Goal: Task Accomplishment & Management: Use online tool/utility

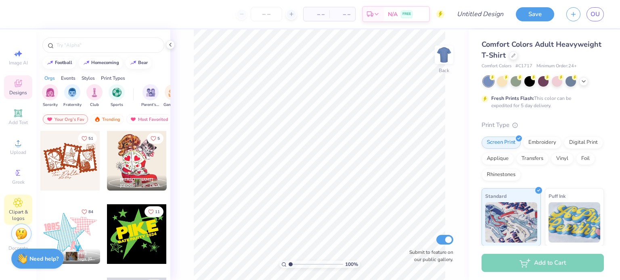
click at [19, 196] on div "Clipart & logos" at bounding box center [18, 210] width 28 height 30
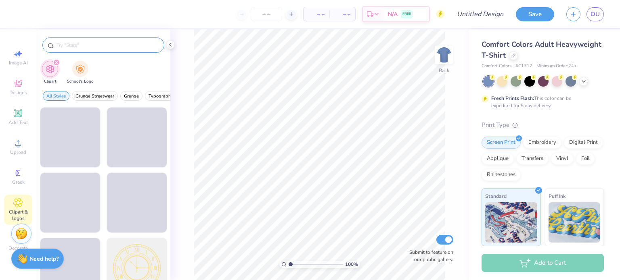
click at [87, 45] on input "text" at bounding box center [107, 45] width 103 height 8
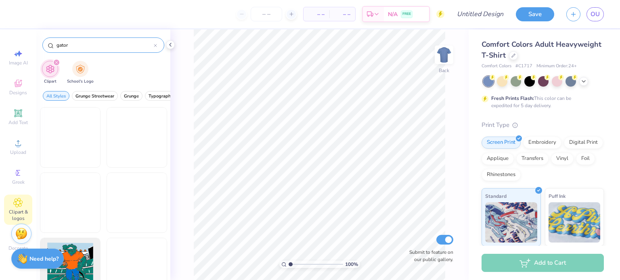
type input "gator"
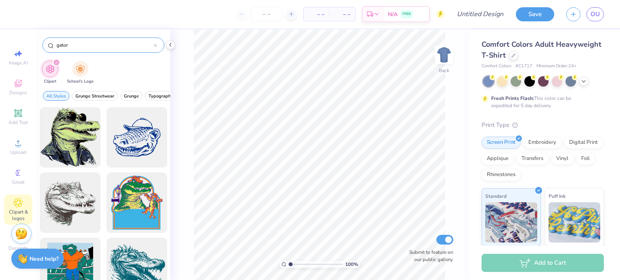
click at [155, 48] on div at bounding box center [155, 45] width 3 height 7
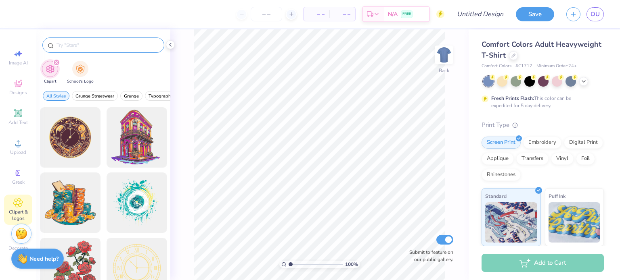
click at [118, 43] on input "text" at bounding box center [107, 45] width 103 height 8
click at [23, 80] on icon at bounding box center [18, 84] width 10 height 10
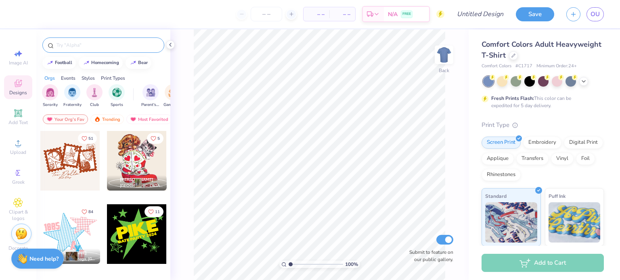
click at [95, 47] on input "text" at bounding box center [107, 45] width 103 height 8
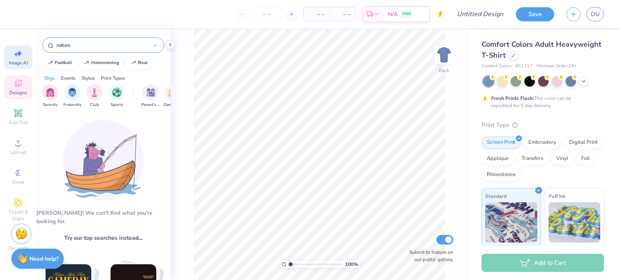
drag, startPoint x: 95, startPoint y: 47, endPoint x: 29, endPoint y: 49, distance: 66.6
click at [29, 49] on div "– – Per Item – – Total Est. Delivery N/A FREE Design Title Save OU Image AI Des…" at bounding box center [310, 140] width 620 height 280
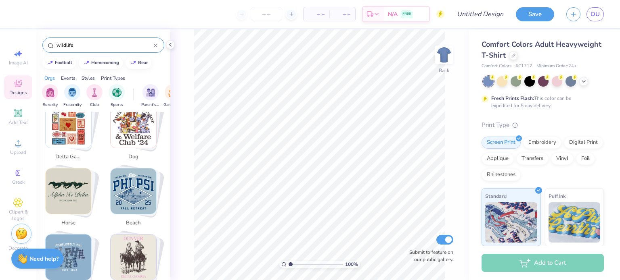
scroll to position [490, 0]
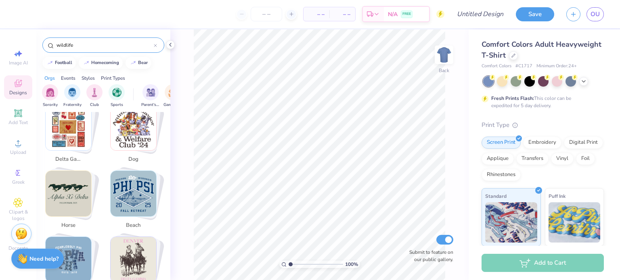
drag, startPoint x: 111, startPoint y: 45, endPoint x: 24, endPoint y: 40, distance: 87.3
click at [24, 40] on div "– – Per Item – – Total Est. Delivery N/A FREE Design Title Save OU Image AI Des…" at bounding box center [310, 140] width 620 height 280
type input "gator"
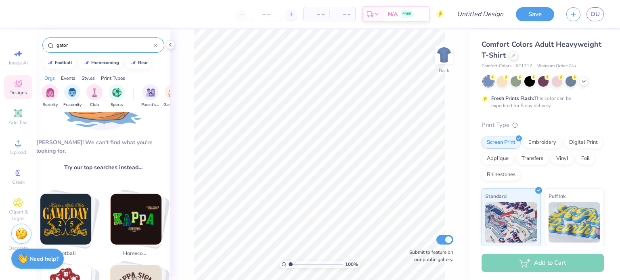
scroll to position [0, 0]
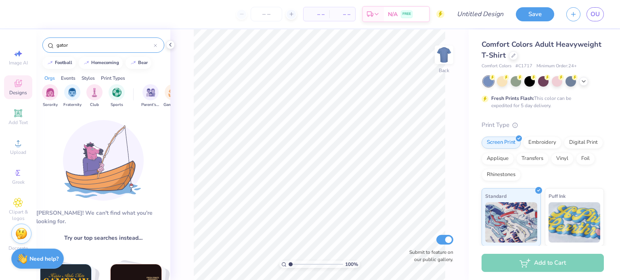
click at [155, 45] on icon at bounding box center [155, 45] width 2 height 2
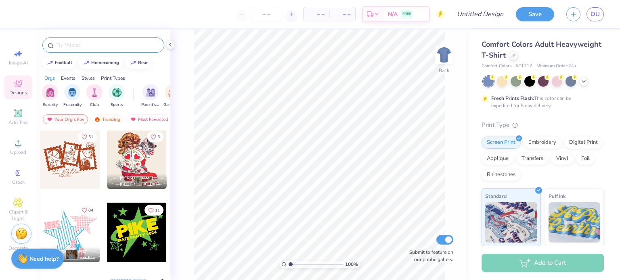
scroll to position [1, 0]
